Goal: Task Accomplishment & Management: Complete application form

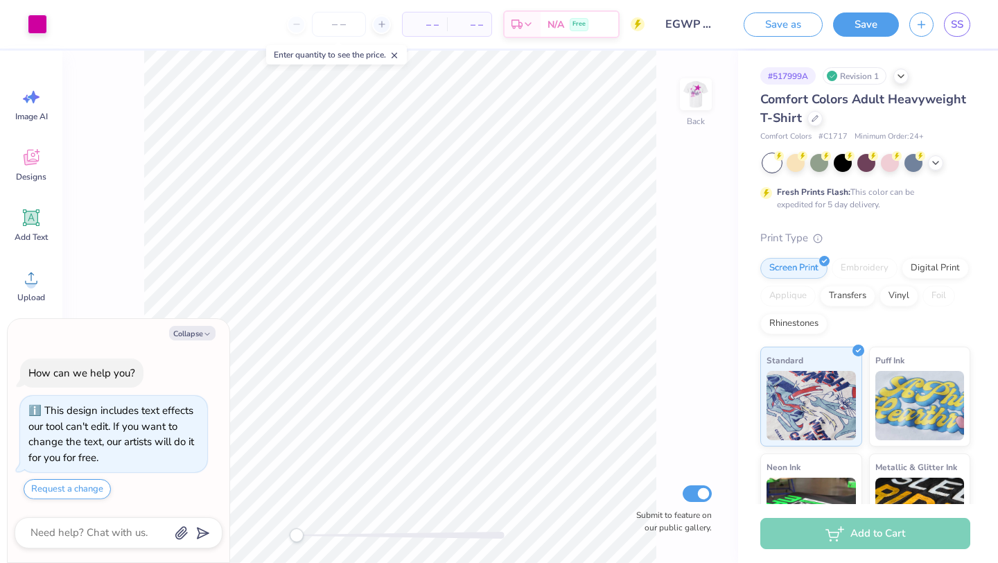
click at [677, 103] on div "Back Submit to feature on our public gallery." at bounding box center [400, 307] width 676 height 512
click at [700, 103] on img at bounding box center [695, 94] width 55 height 55
click at [39, 26] on div at bounding box center [37, 22] width 19 height 19
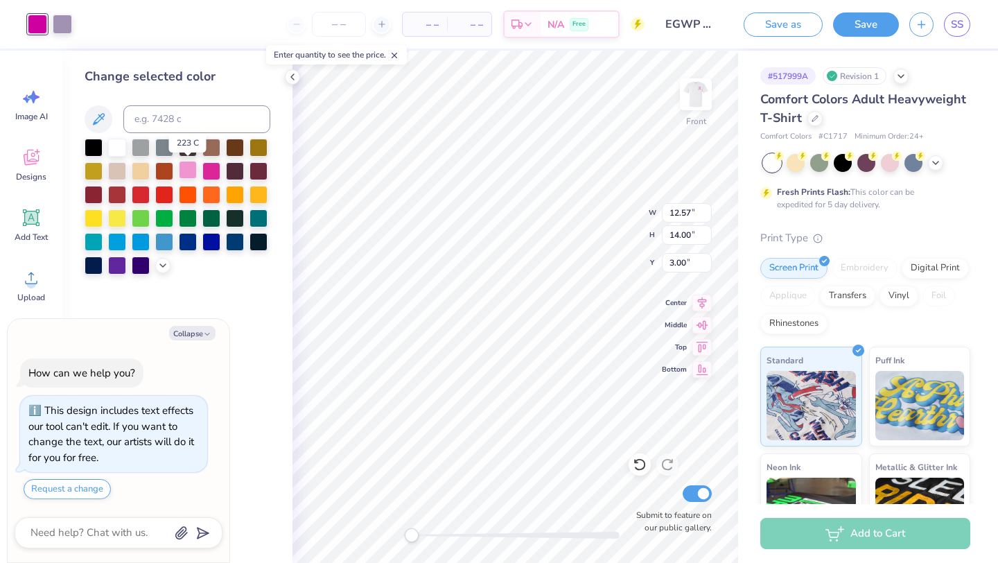
click at [188, 164] on div at bounding box center [188, 170] width 18 height 18
click at [210, 171] on div at bounding box center [211, 170] width 18 height 18
click at [202, 169] on div at bounding box center [211, 170] width 18 height 18
click at [194, 168] on div at bounding box center [188, 170] width 18 height 18
click at [189, 168] on div at bounding box center [188, 170] width 18 height 18
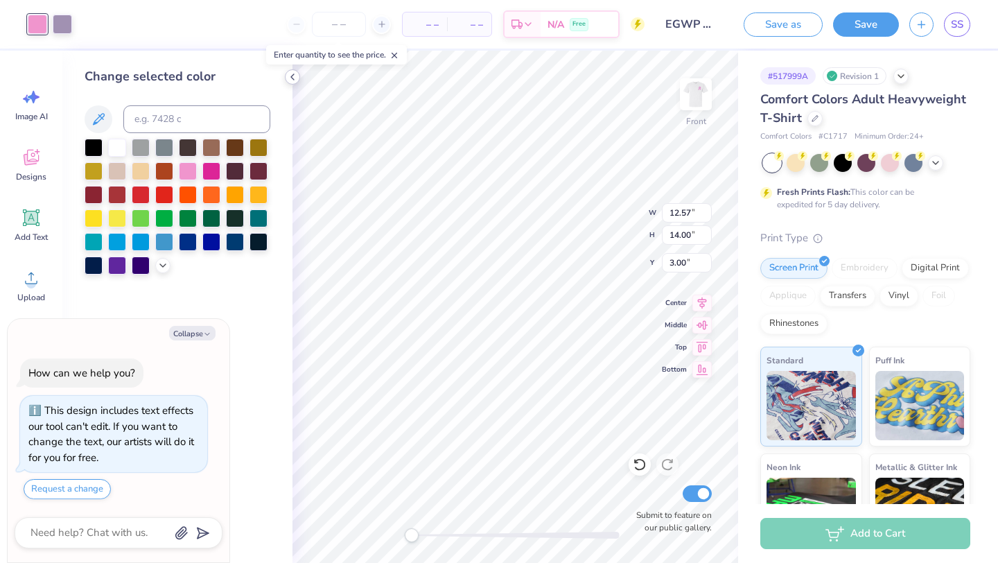
click at [294, 76] on icon at bounding box center [292, 76] width 11 height 11
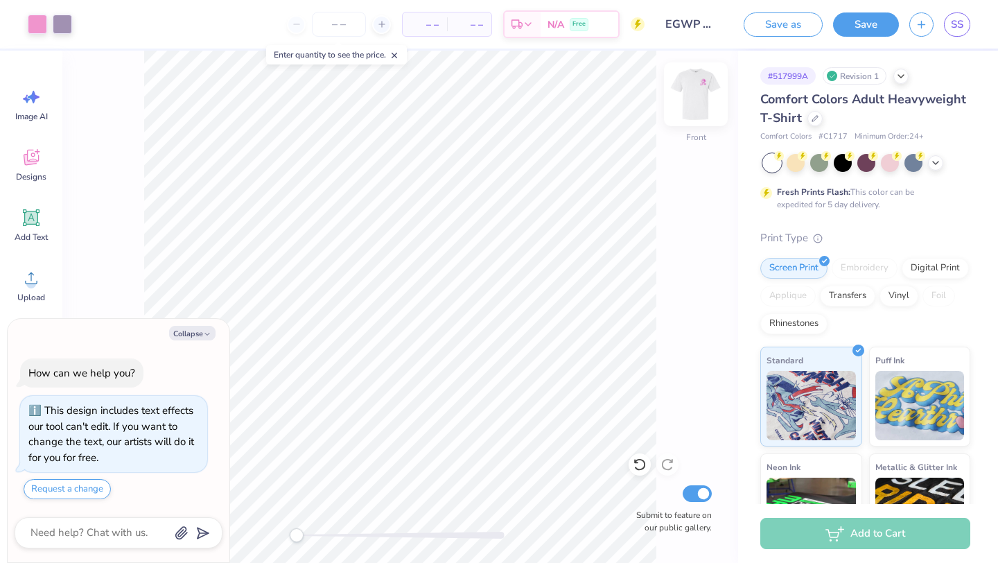
click at [692, 105] on img at bounding box center [695, 94] width 55 height 55
click at [34, 19] on div at bounding box center [37, 22] width 19 height 19
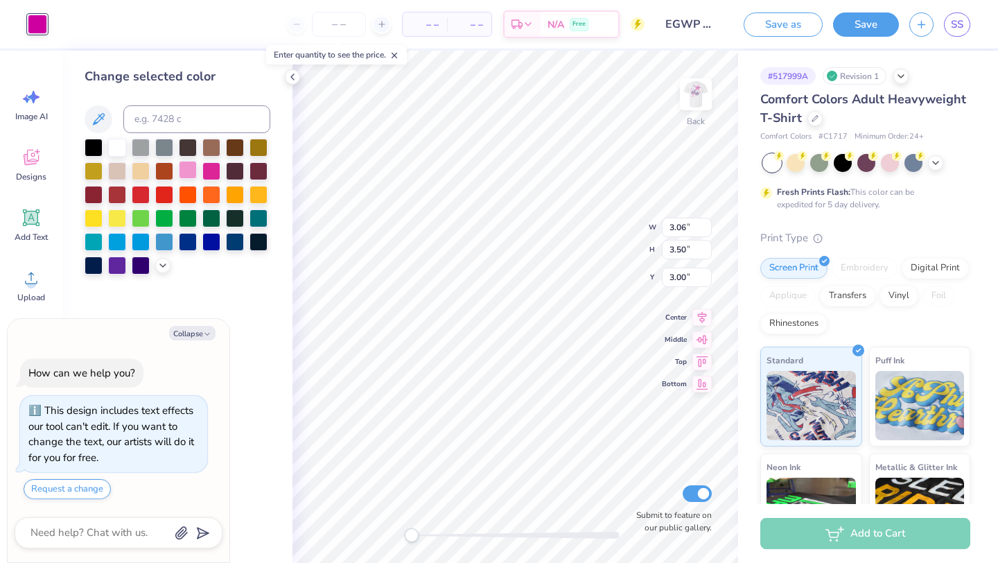
click at [186, 168] on div at bounding box center [188, 170] width 18 height 18
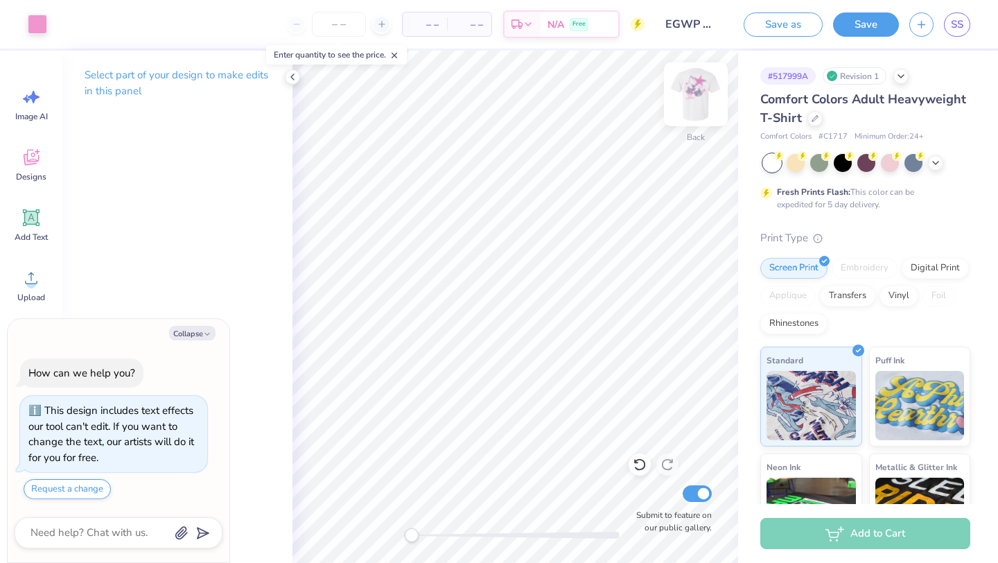
click at [697, 103] on img at bounding box center [695, 94] width 55 height 55
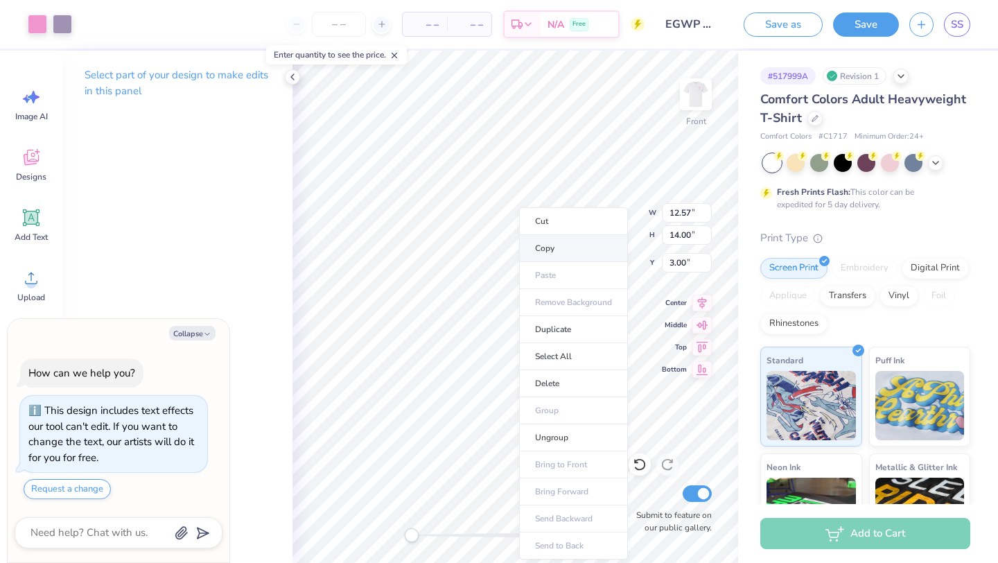
click at [550, 244] on li "Copy" at bounding box center [573, 248] width 109 height 27
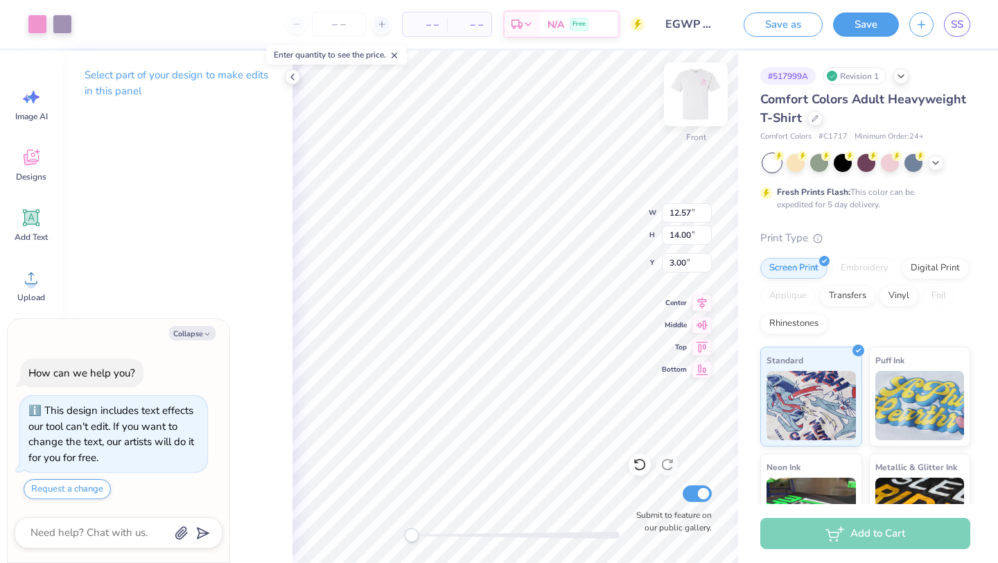
click at [695, 89] on img at bounding box center [695, 94] width 55 height 55
type textarea "x"
type input "12.36"
type input "13.77"
type input "0.65"
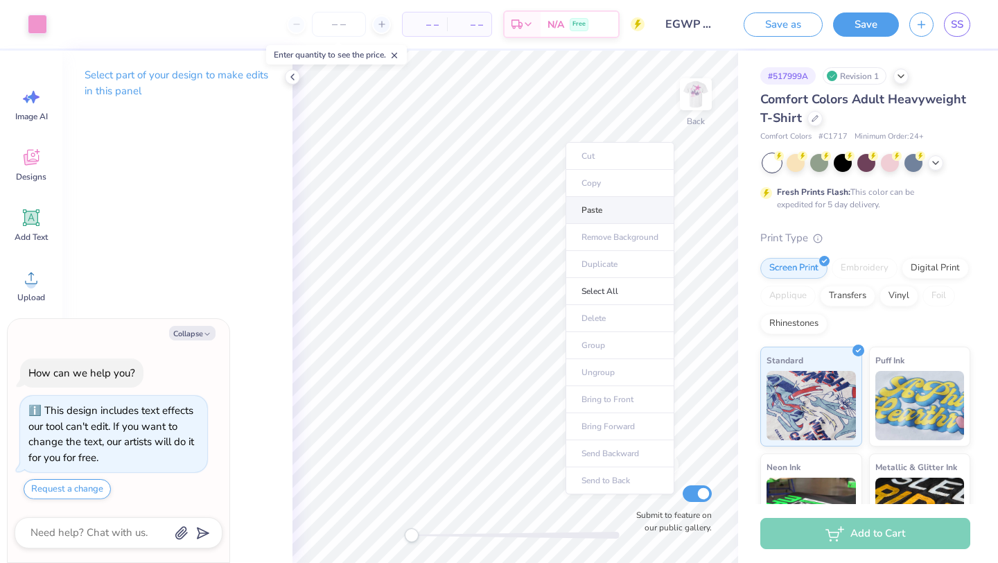
click at [598, 204] on li "Paste" at bounding box center [620, 210] width 109 height 27
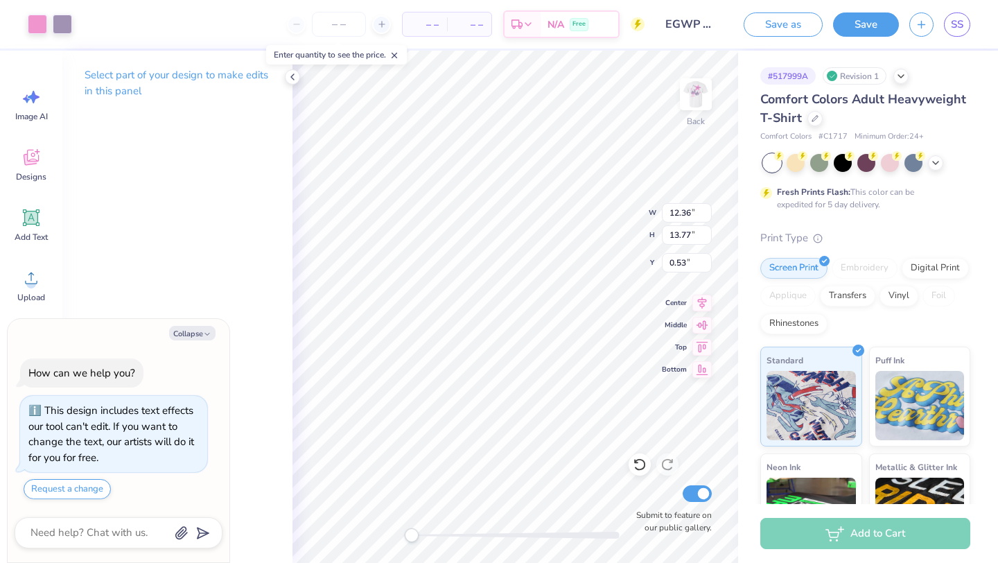
type textarea "x"
type input "3.22"
type input "3.59"
type textarea "x"
type input "3.06"
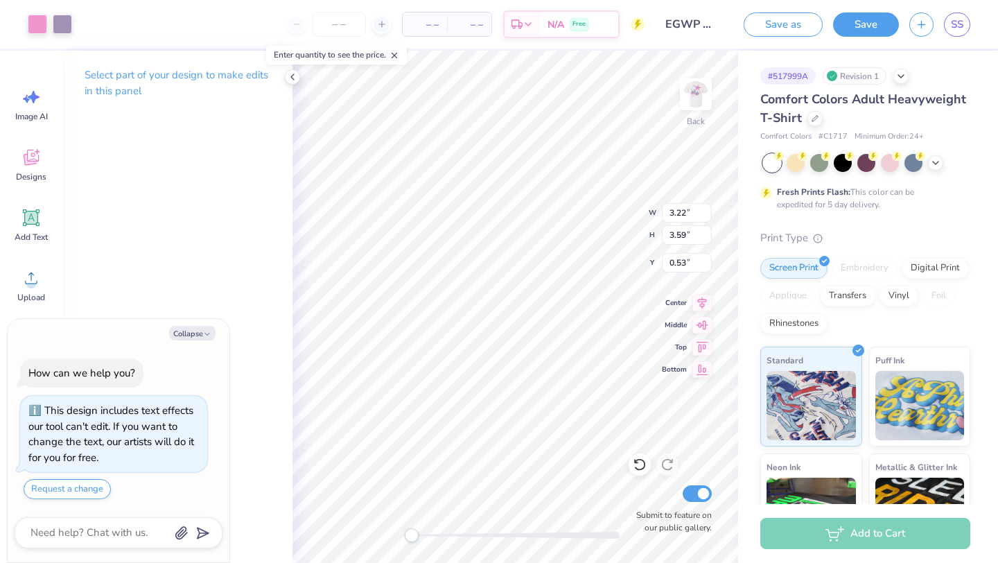
type input "3.50"
type input "3.00"
click at [69, 494] on button "Request a change" at bounding box center [67, 489] width 87 height 20
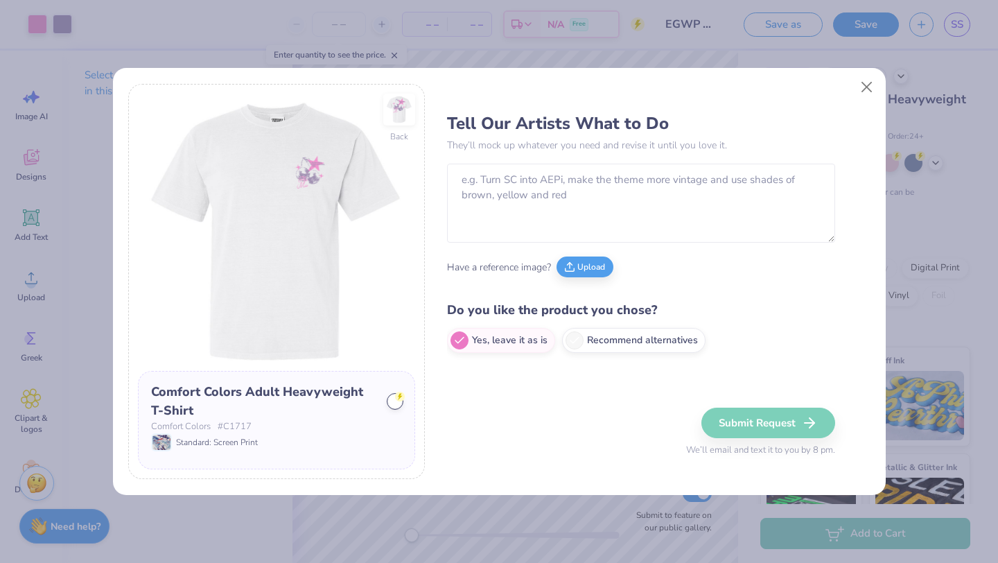
type textarea "x"
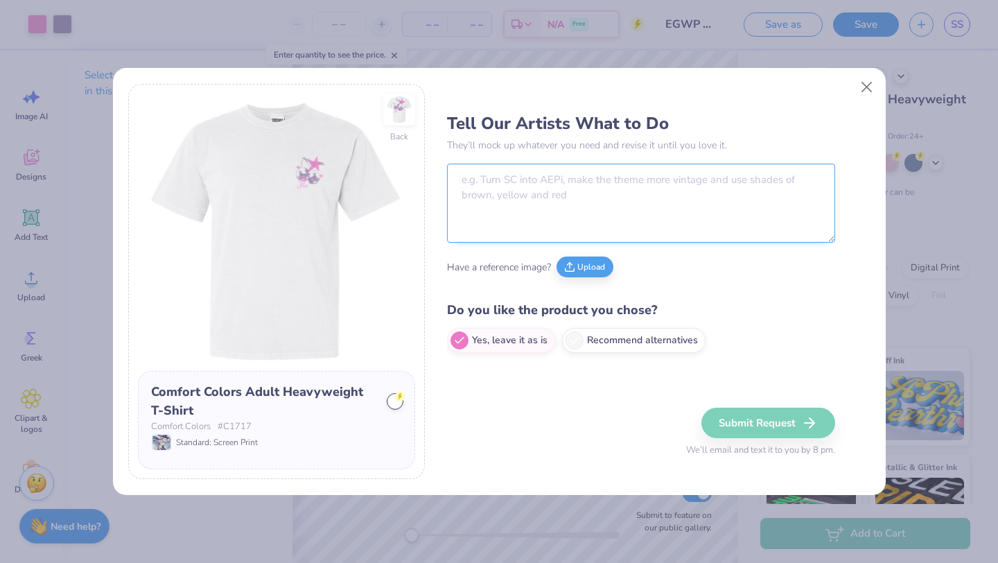
click at [555, 189] on textarea at bounding box center [641, 203] width 388 height 79
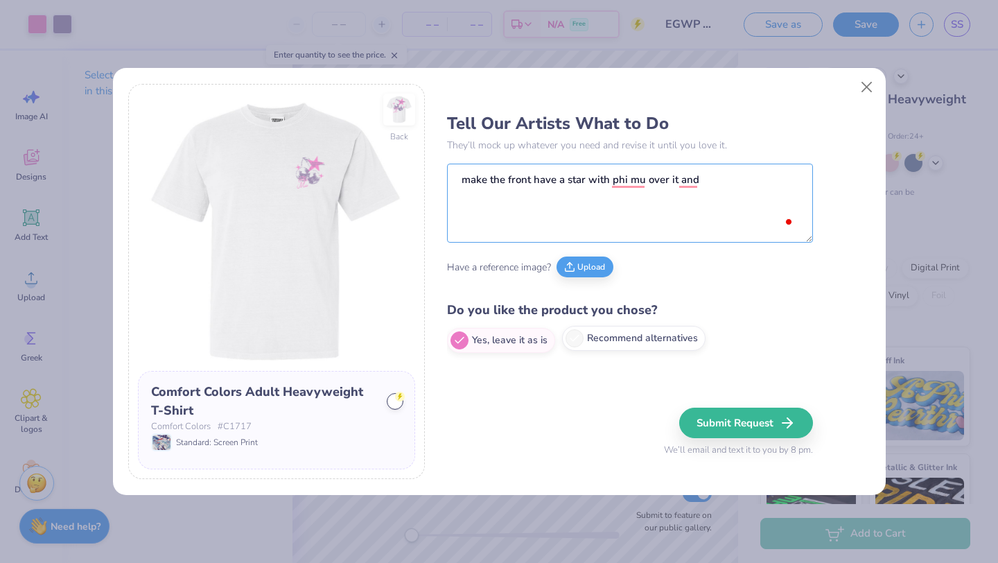
type textarea "make the front have a star with phi mu over it and"
click at [591, 334] on label "Recommend alternatives" at bounding box center [634, 338] width 144 height 25
click at [456, 336] on input "Recommend alternatives" at bounding box center [451, 340] width 9 height 9
radio input "true"
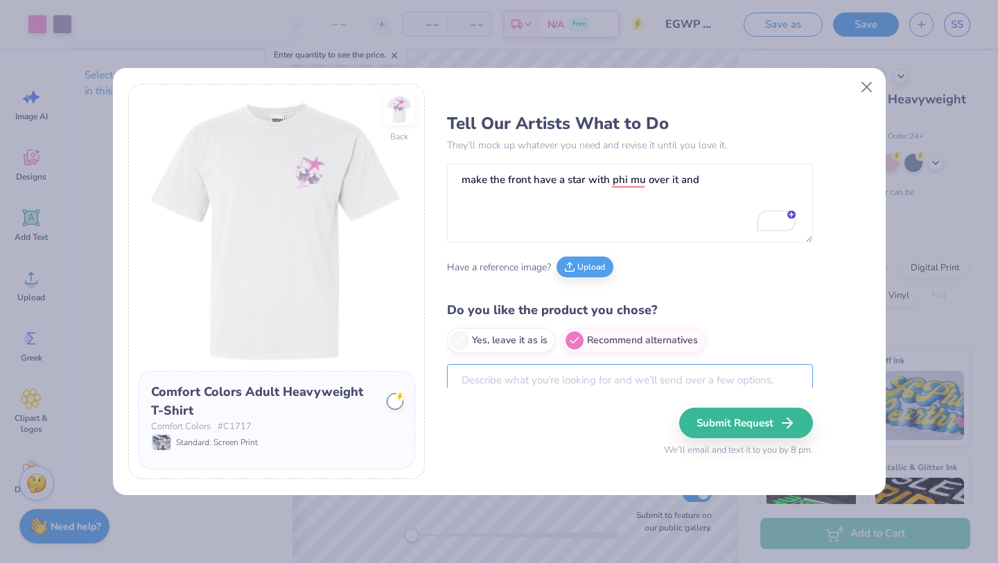
click at [566, 372] on textarea at bounding box center [630, 388] width 366 height 48
click at [523, 342] on label "Yes, leave it as is" at bounding box center [501, 338] width 108 height 25
click at [456, 342] on input "Yes, leave it as is" at bounding box center [451, 340] width 9 height 9
radio input "true"
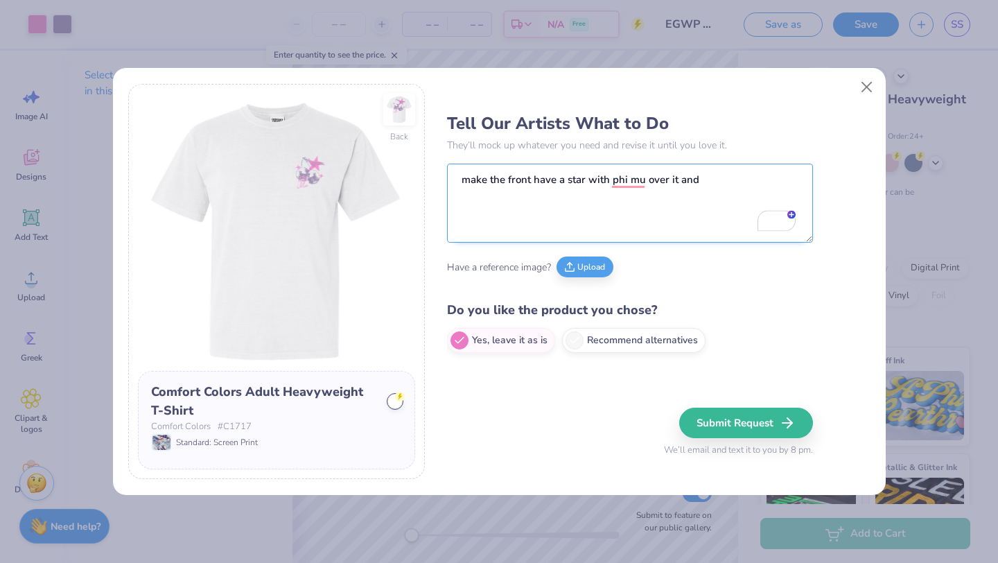
click at [721, 186] on textarea "make the front have a star with phi mu over it and" at bounding box center [630, 203] width 366 height 79
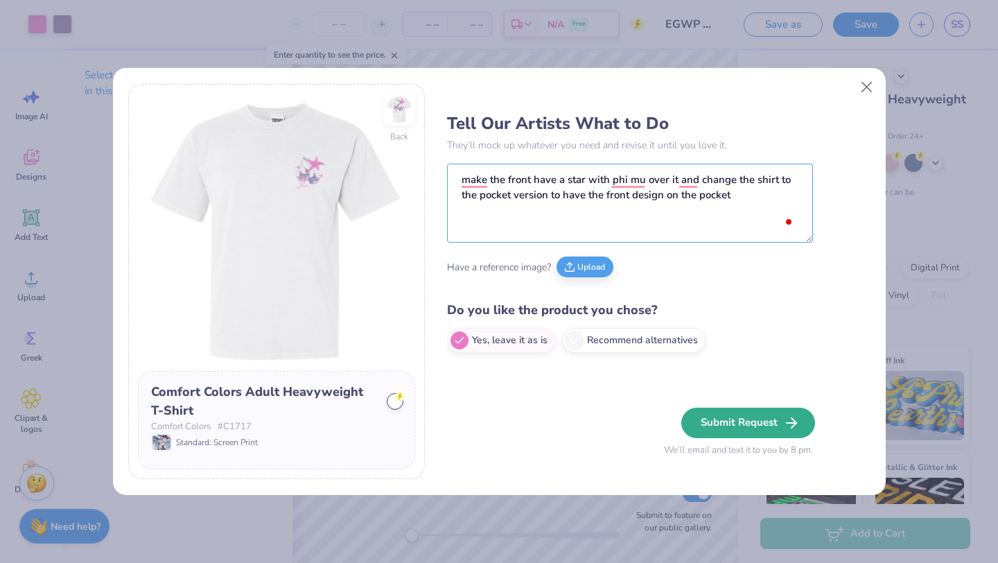
type textarea "make the front have a star with phi mu over it and change the shirt to the pock…"
click at [722, 424] on button "Submit Request" at bounding box center [748, 423] width 134 height 31
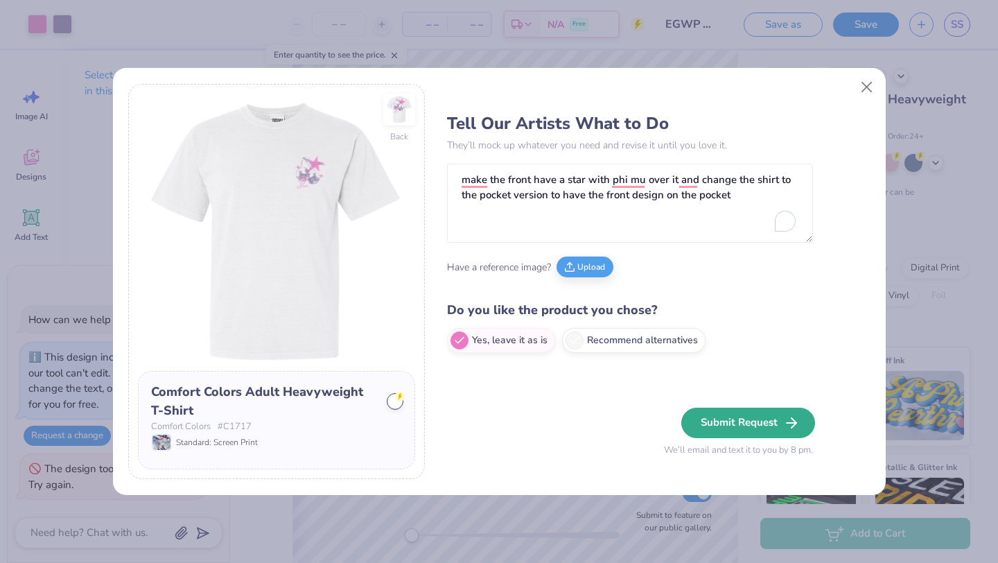
click at [756, 417] on button "Submit Request" at bounding box center [748, 423] width 134 height 31
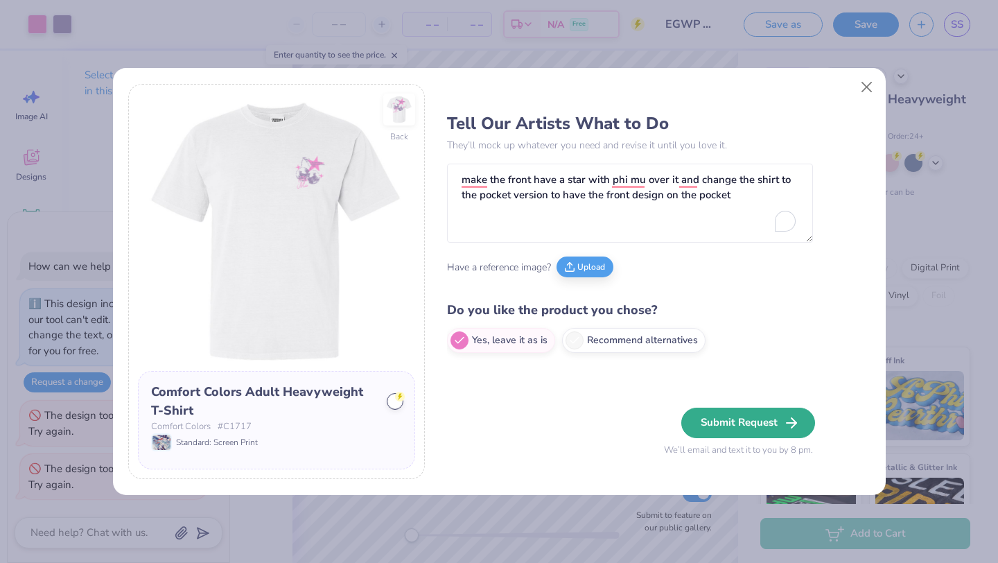
click at [756, 417] on button "Submit Request" at bounding box center [748, 423] width 134 height 31
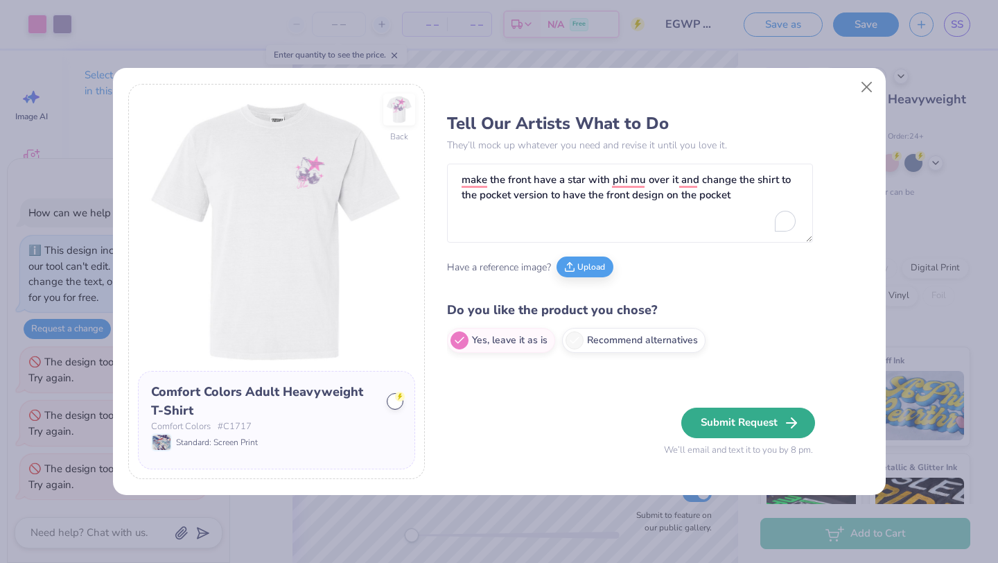
click at [756, 418] on button "Submit Request" at bounding box center [748, 423] width 134 height 31
click at [756, 418] on div "Submit Request We’ll email and text it to you by 8 pm." at bounding box center [738, 433] width 149 height 50
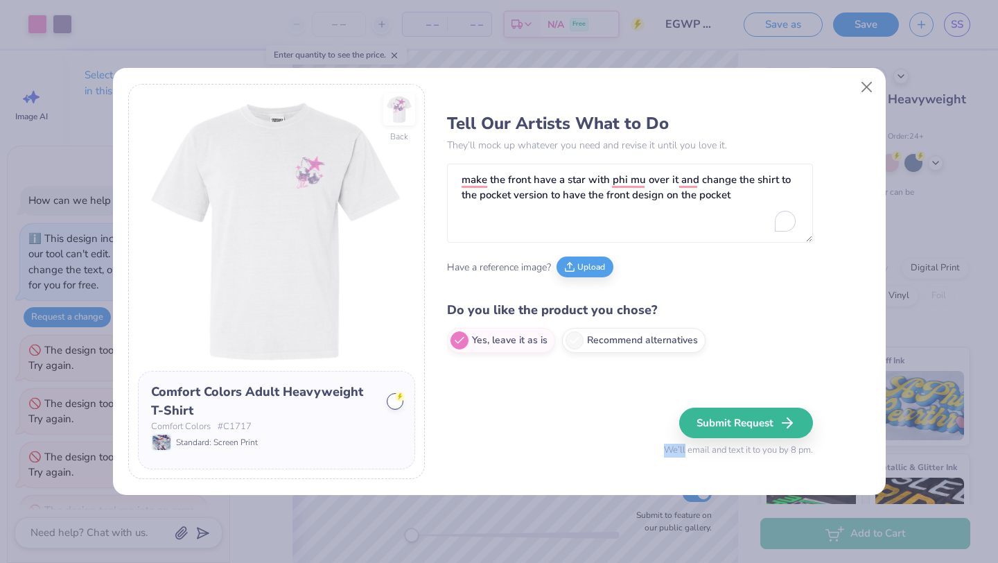
scroll to position [41, 0]
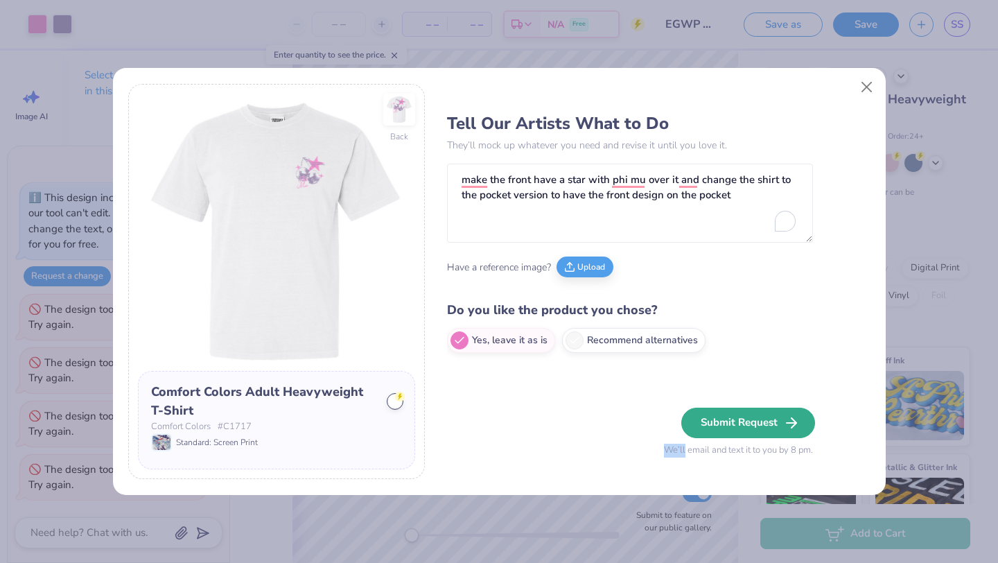
click at [765, 421] on button "Submit Request" at bounding box center [748, 423] width 134 height 31
click at [715, 390] on div "Tell Our Artists What to Do They’ll mock up whatever you need and revise it unt…" at bounding box center [647, 282] width 401 height 396
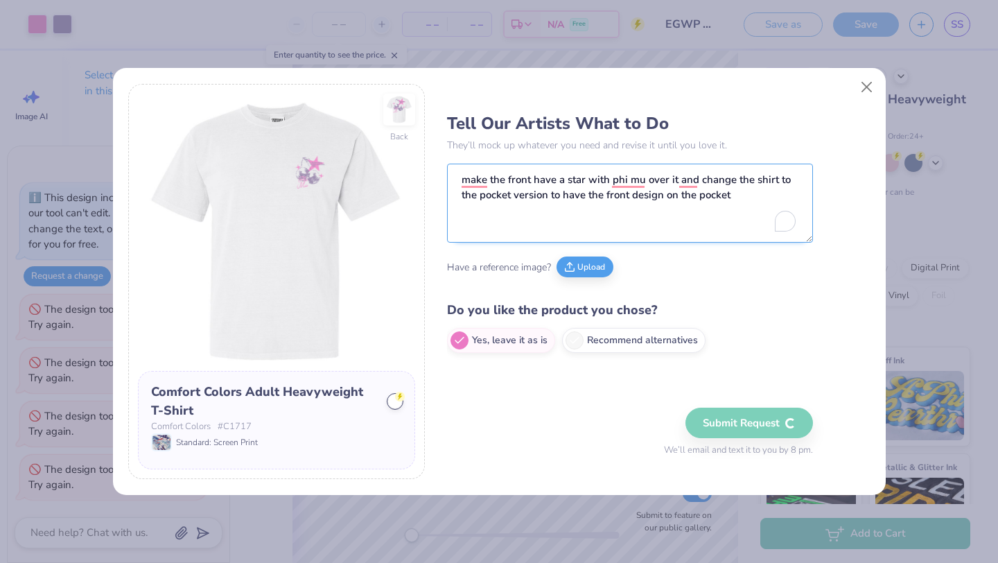
click at [724, 220] on textarea "make the front have a star with phi mu over it and change the shirt to the pock…" at bounding box center [630, 203] width 366 height 79
drag, startPoint x: 738, startPoint y: 202, endPoint x: 728, endPoint y: 422, distance: 220.0
click at [738, 202] on textarea "make the front have a star with phi mu over it and change the shirt to the pock…" at bounding box center [630, 203] width 366 height 79
click at [727, 419] on div "Submit Request We’ll email and text it to you by 8 pm." at bounding box center [738, 433] width 149 height 50
type textarea "x"
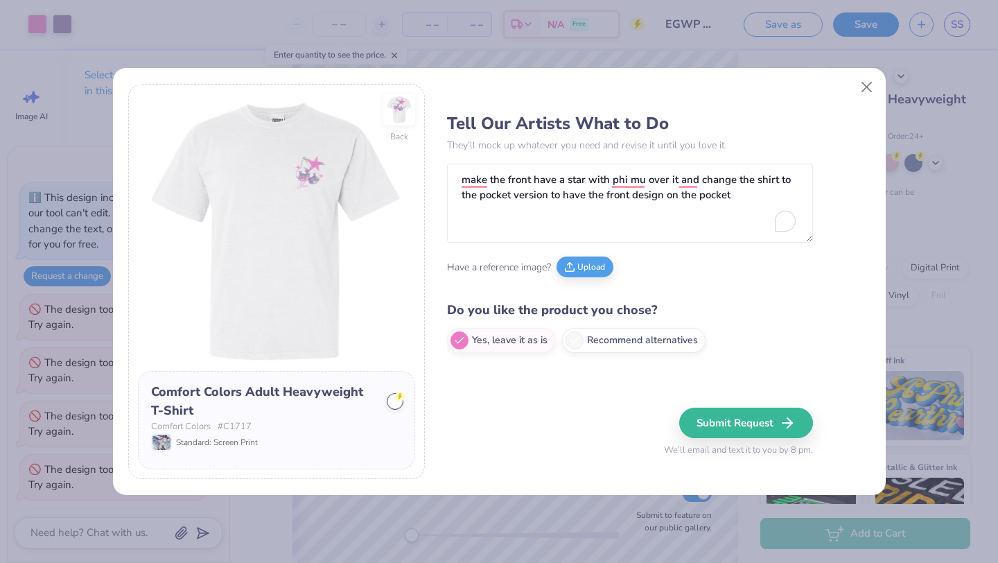
scroll to position [94, 0]
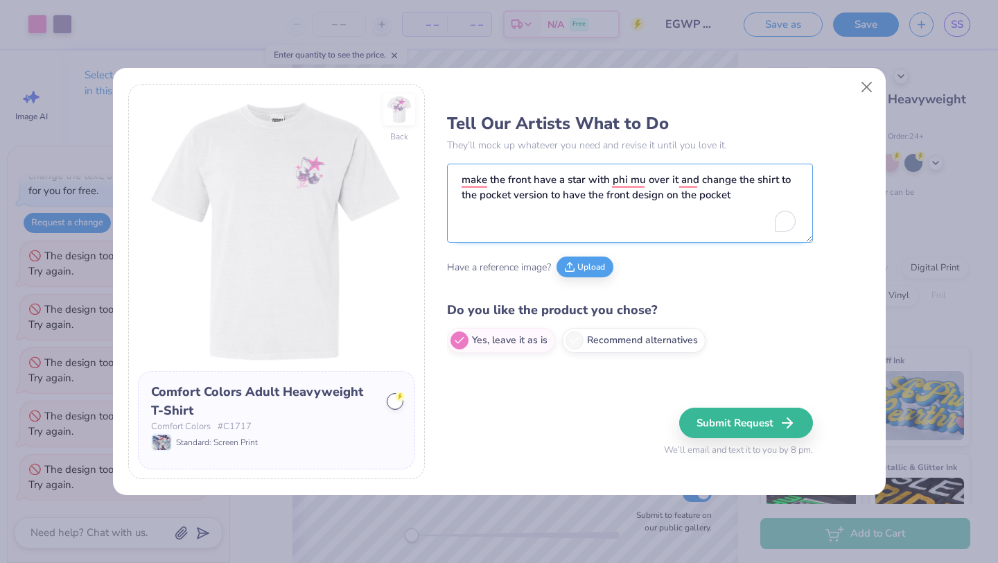
click at [565, 188] on textarea "make the front have a star with phi mu over it and change the shirt to the pock…" at bounding box center [630, 203] width 366 height 79
click at [565, 187] on textarea "make the front have a star with phi mu over it and change the shirt to the pock…" at bounding box center [630, 203] width 366 height 79
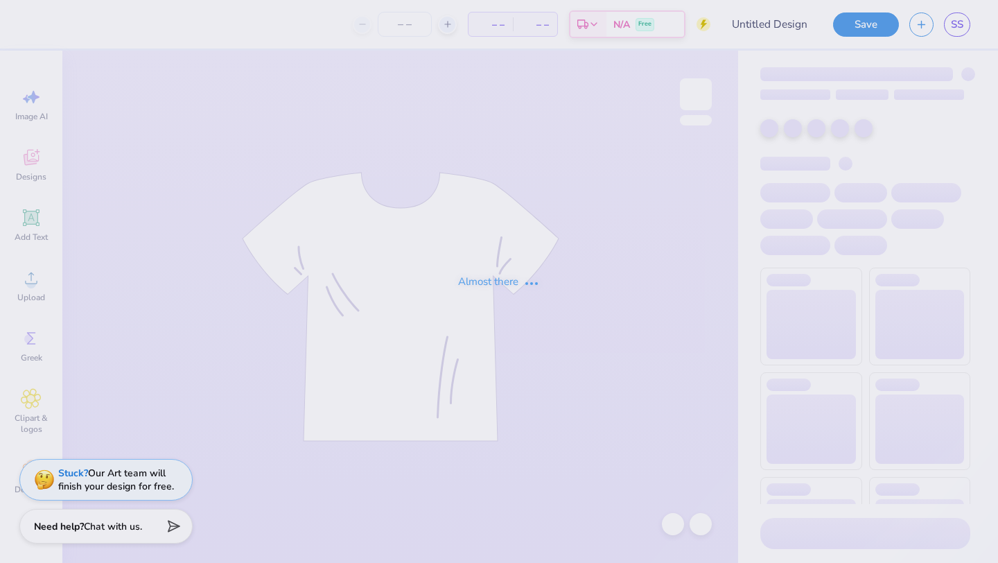
type input "EGWP Shirt"
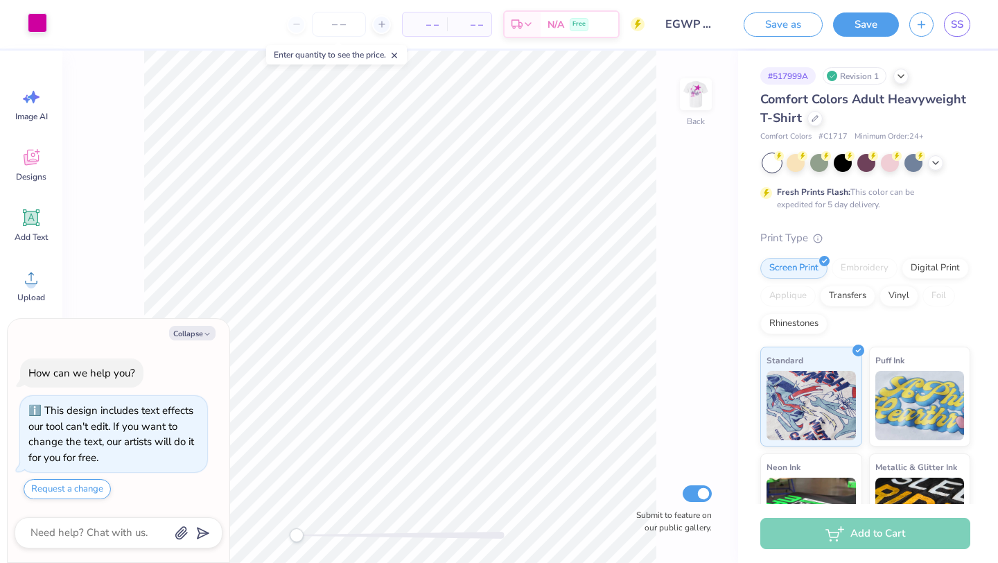
click at [30, 19] on div at bounding box center [37, 22] width 19 height 19
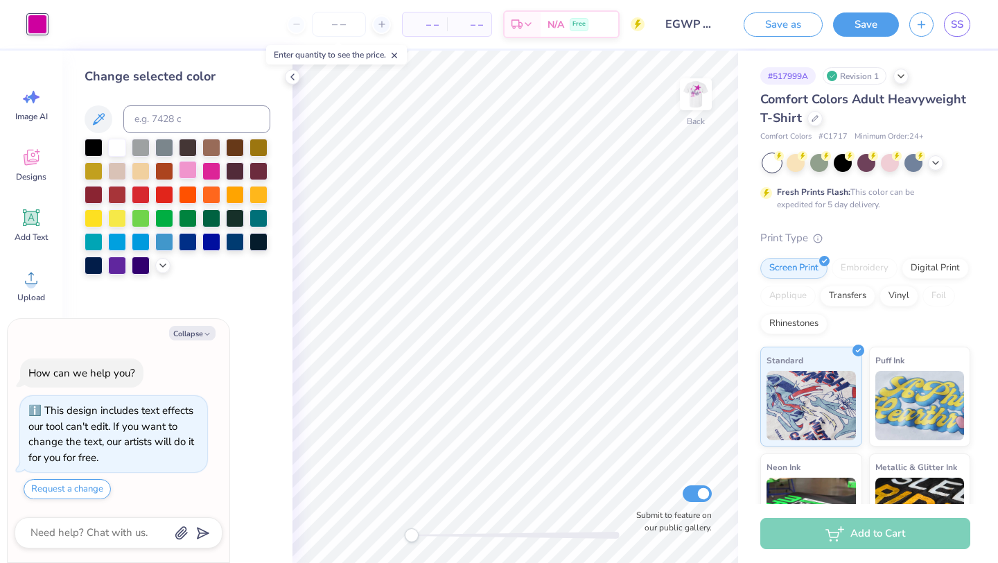
click at [187, 168] on div at bounding box center [188, 170] width 18 height 18
click at [698, 88] on img at bounding box center [695, 94] width 55 height 55
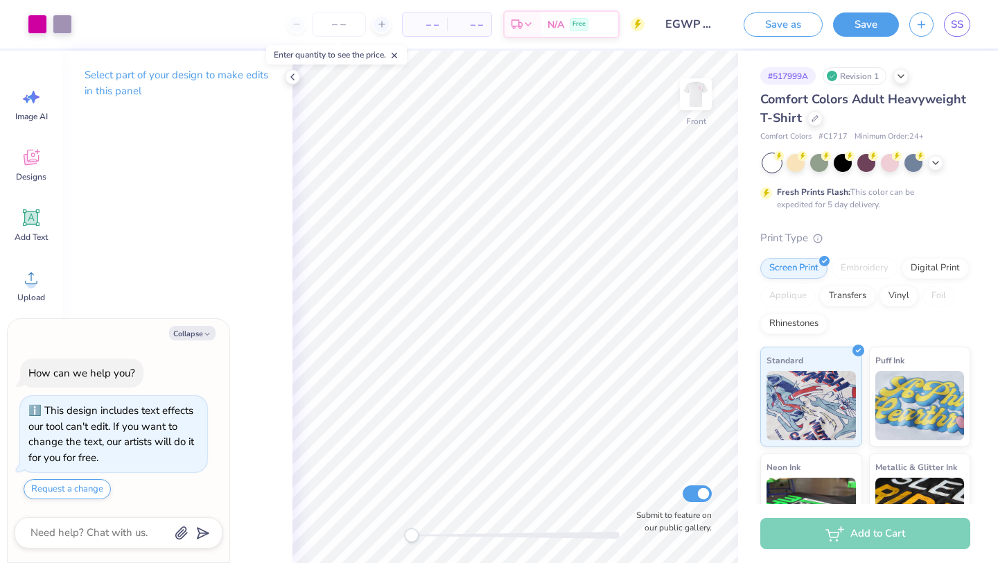
click at [193, 170] on div "Select part of your design to make edits in this panel" at bounding box center [177, 307] width 230 height 512
click at [33, 23] on div at bounding box center [37, 22] width 19 height 19
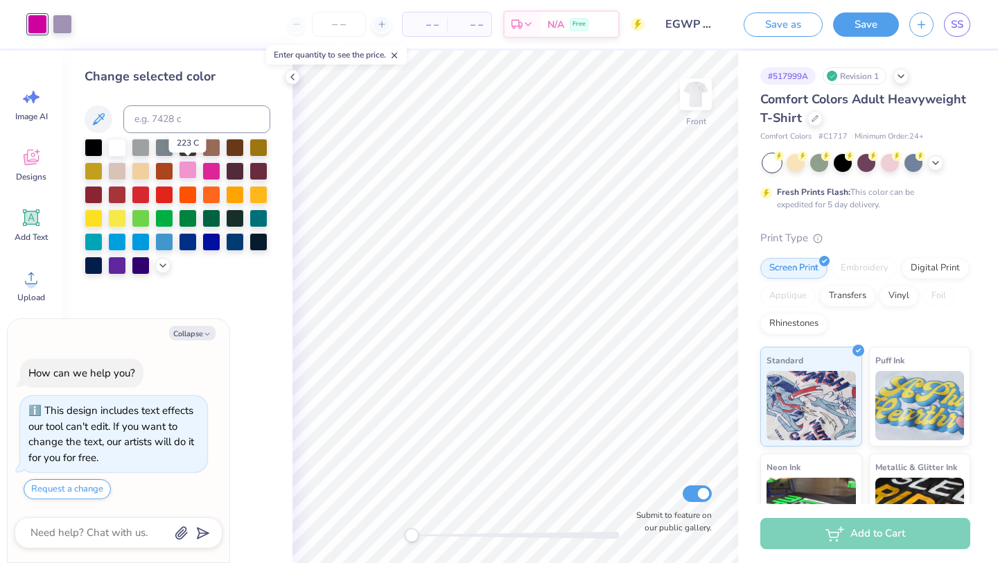
click at [191, 171] on div at bounding box center [188, 170] width 18 height 18
click at [294, 68] on div "Enter quantity to see the price." at bounding box center [336, 55] width 149 height 28
click at [64, 489] on button "Request a change" at bounding box center [67, 489] width 87 height 20
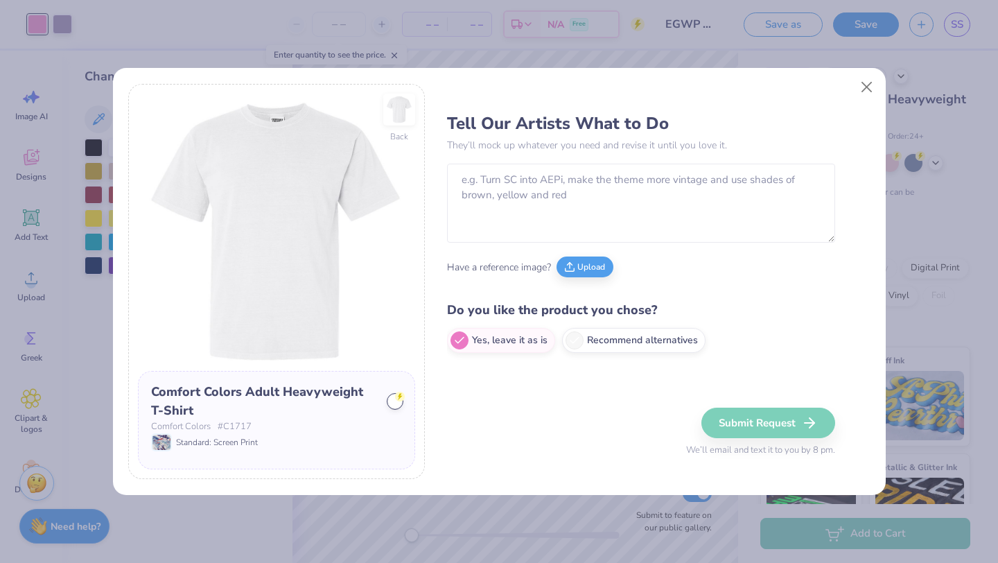
type textarea "x"
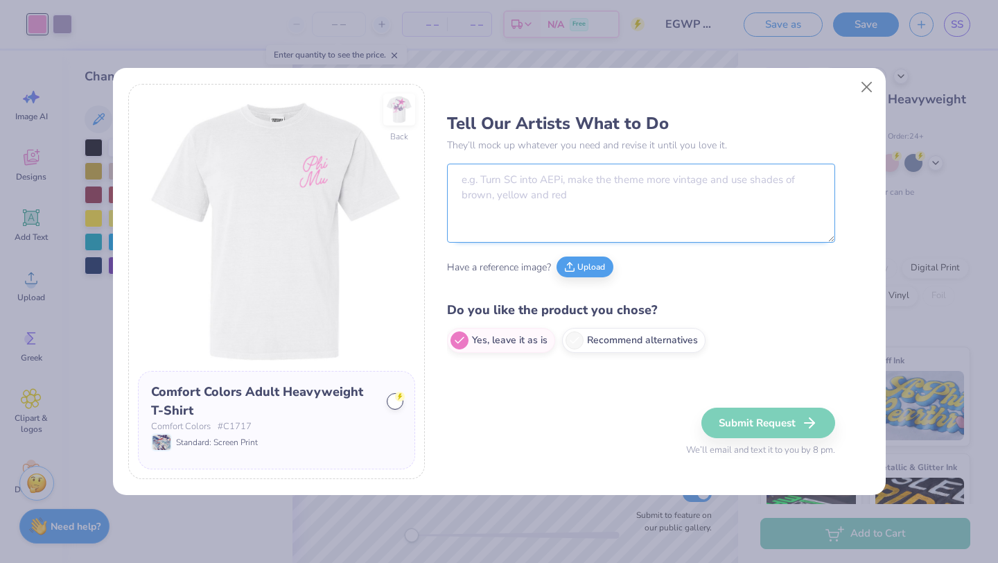
click at [507, 166] on textarea at bounding box center [641, 203] width 388 height 79
paste textarea "make the front have a star with phi mu over it and change the shirt to the pock…"
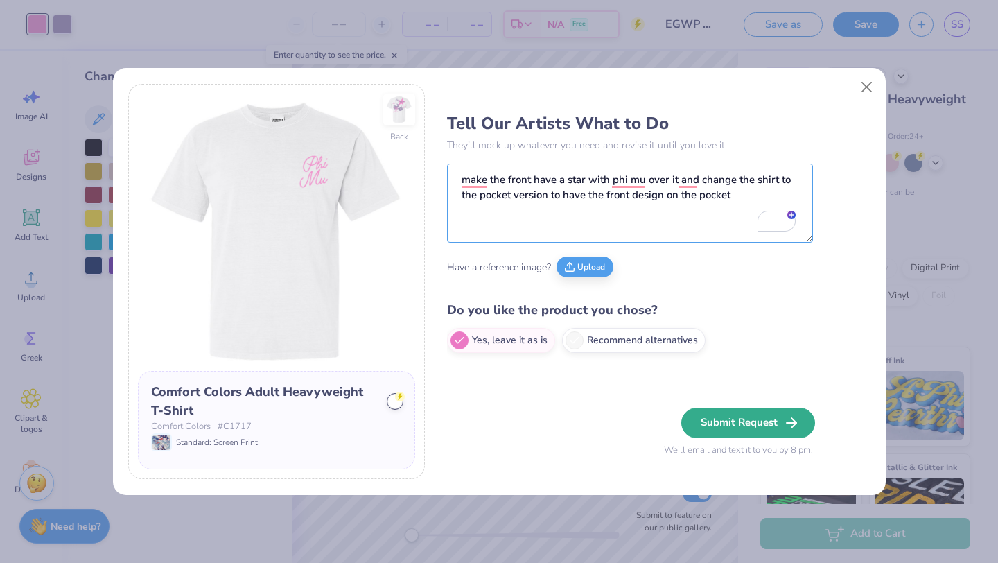
type textarea "make the front have a star with phi mu over it and change the shirt to the pock…"
click at [783, 435] on button "Submit Request" at bounding box center [748, 423] width 134 height 31
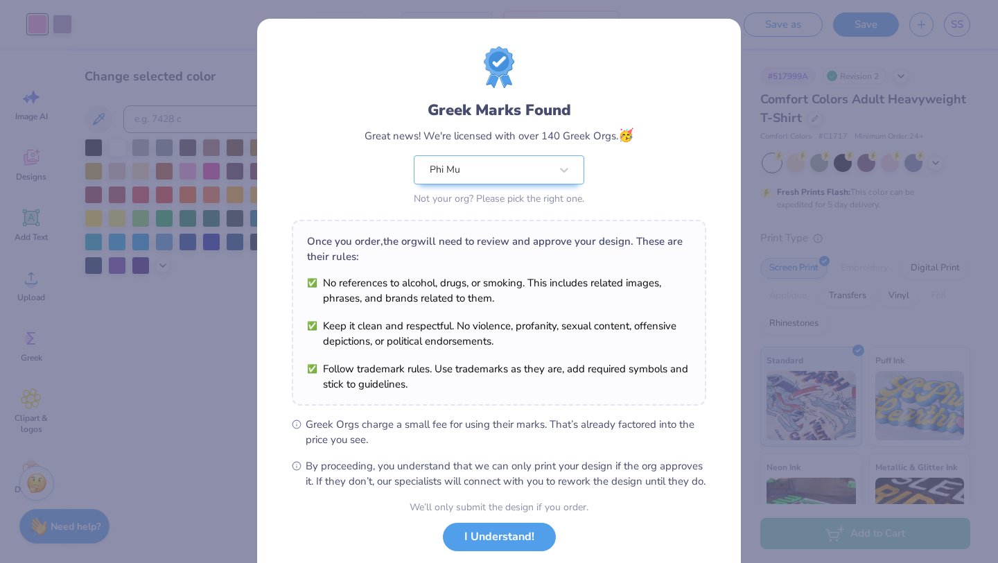
click at [781, 428] on div "Greek Marks Found Great news! We're licensed with over 140 Greek Orgs. 🥳 Phi Mu…" at bounding box center [499, 281] width 998 height 563
click at [536, 540] on button "I Understand!" at bounding box center [499, 533] width 113 height 28
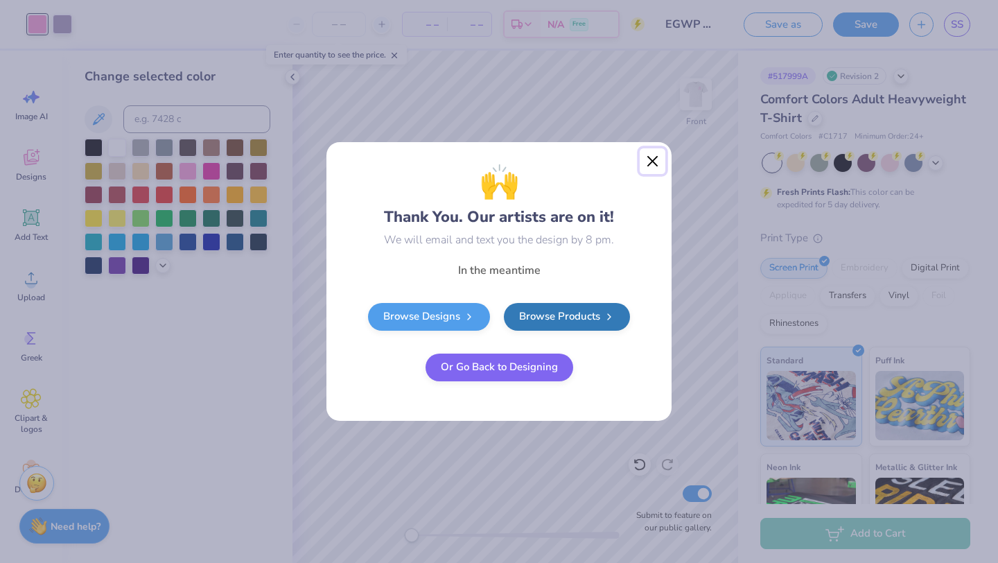
click at [652, 166] on button "Close" at bounding box center [653, 161] width 26 height 26
